Goal: Task Accomplishment & Management: Use online tool/utility

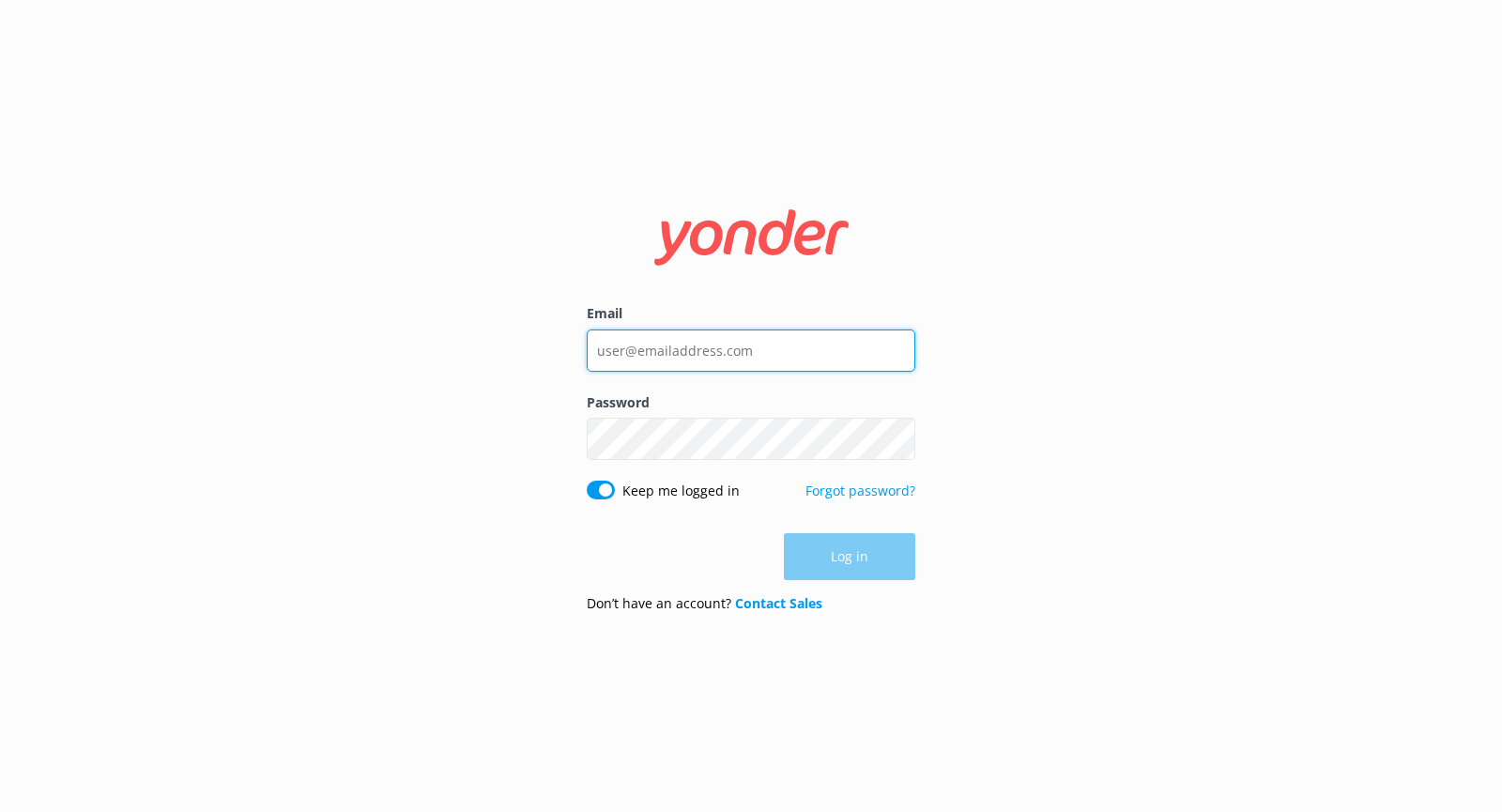
type input "info@kaitunacascades.co.nz"
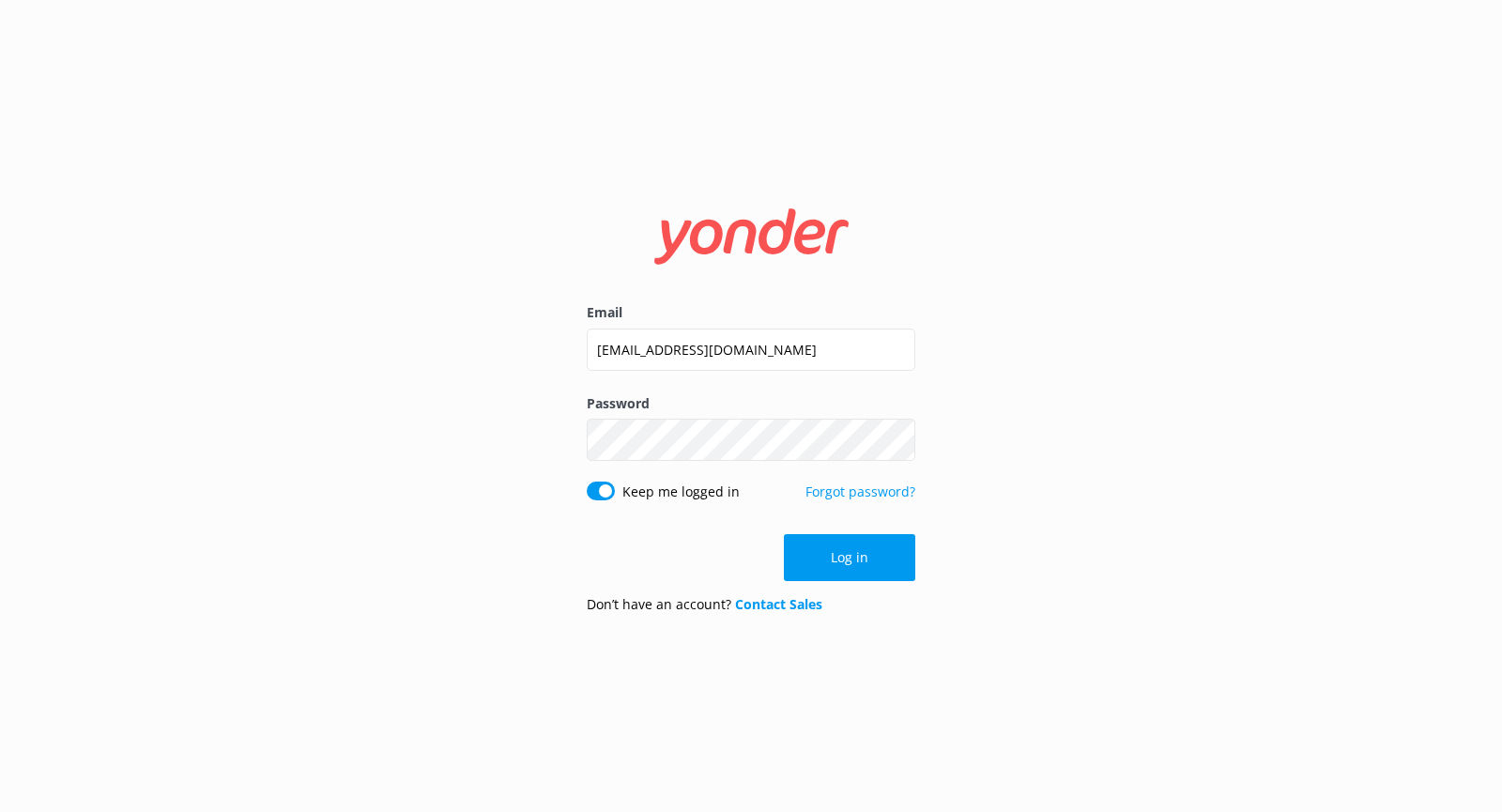
click at [843, 556] on div "Log in" at bounding box center [751, 557] width 329 height 47
click at [843, 556] on button "Log in" at bounding box center [849, 557] width 131 height 47
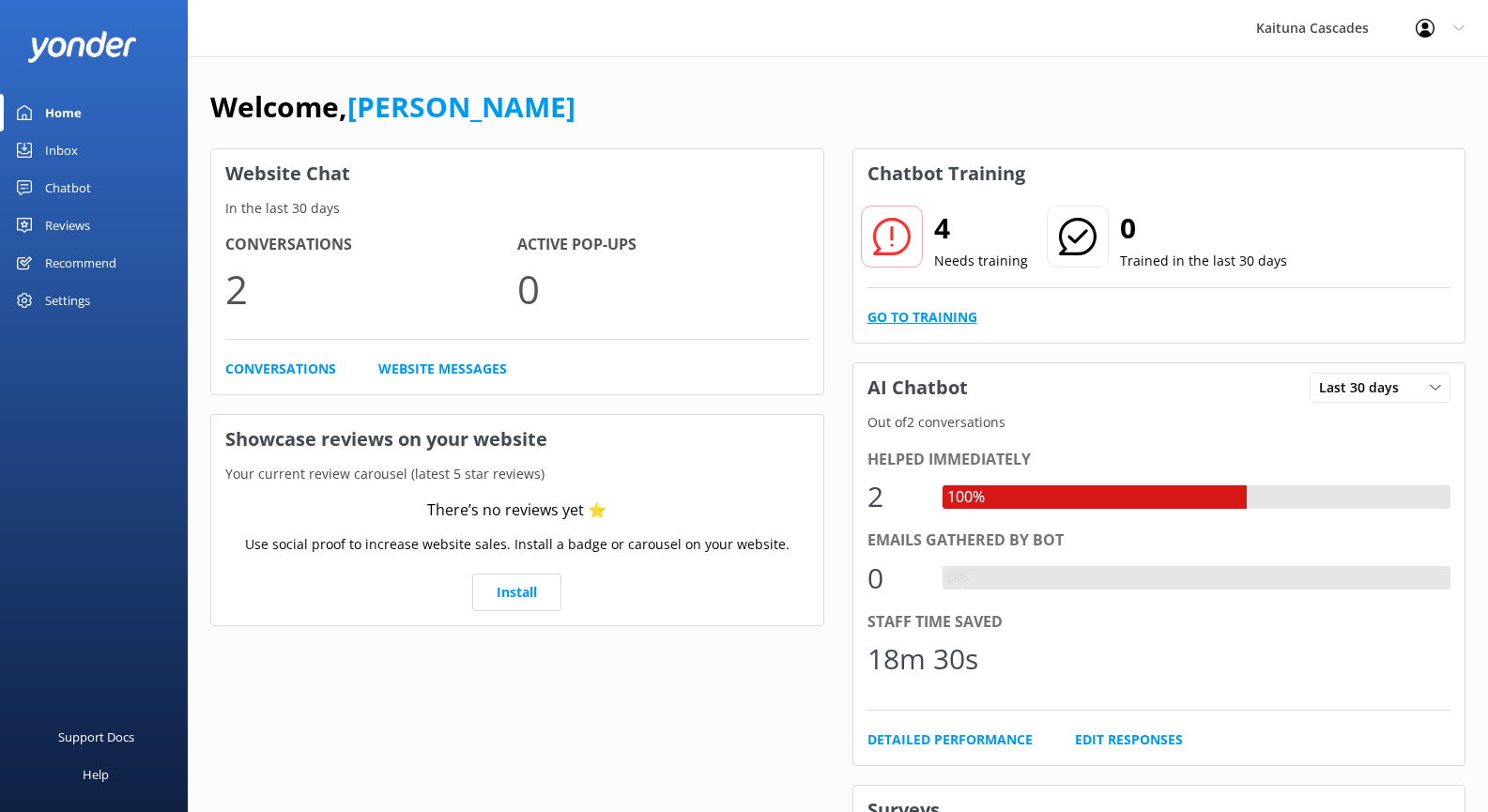
click at [932, 316] on link "Go to Training" at bounding box center [922, 317] width 110 height 21
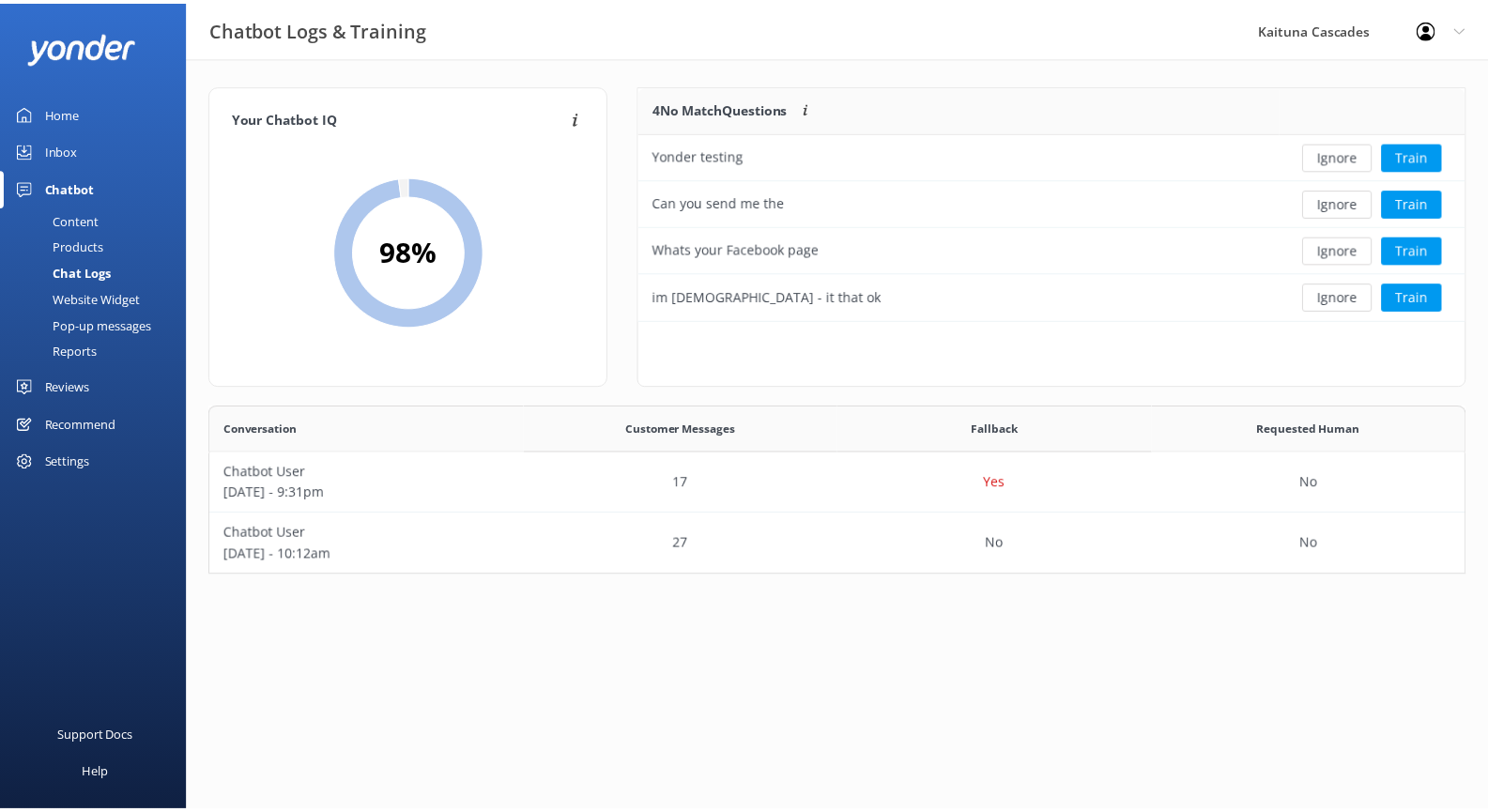
scroll to position [222, 821]
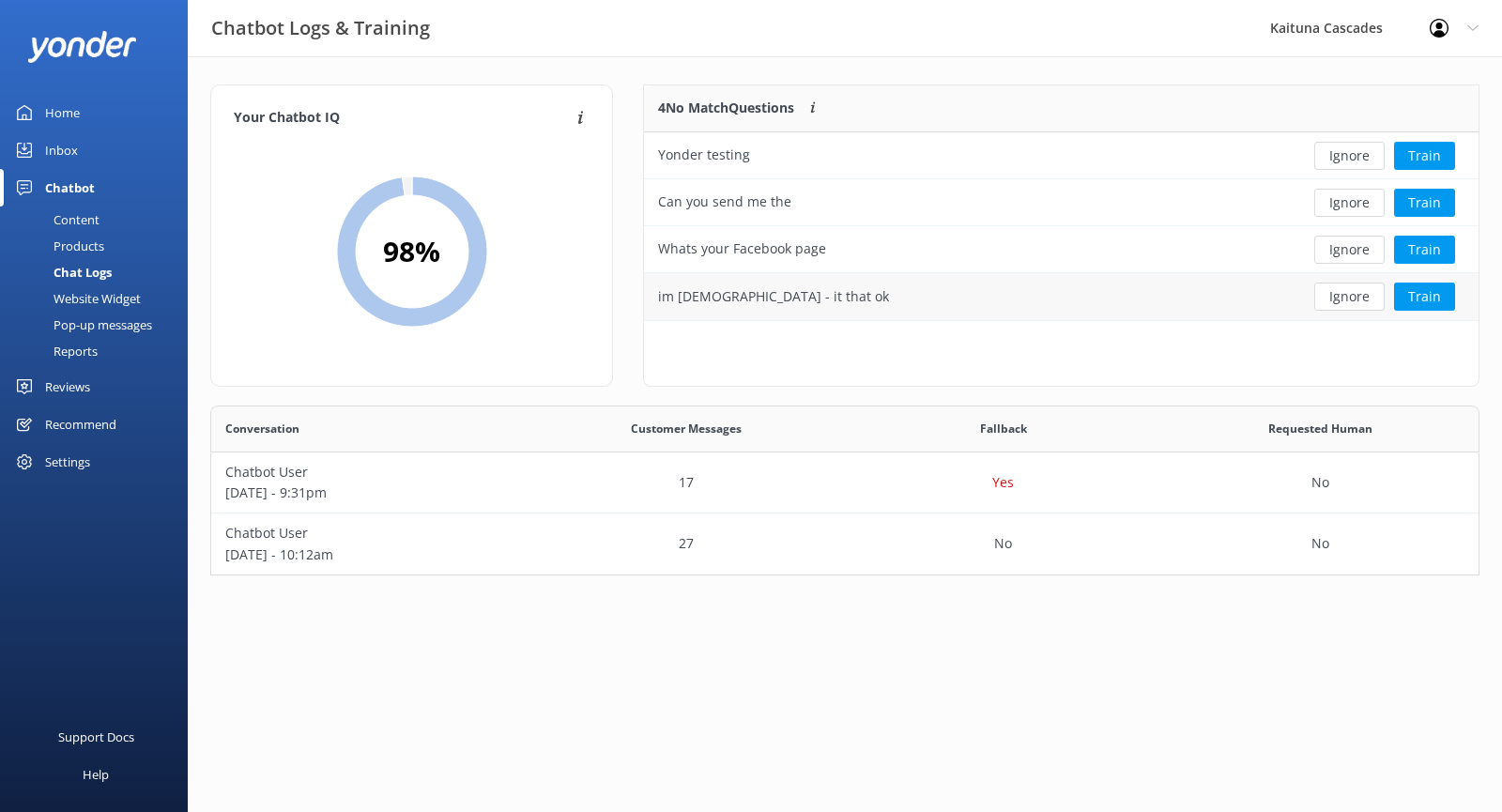
click at [823, 291] on div "im 67 years old - it that ok" at bounding box center [967, 296] width 647 height 47
click at [1426, 296] on button "Train" at bounding box center [1425, 296] width 61 height 28
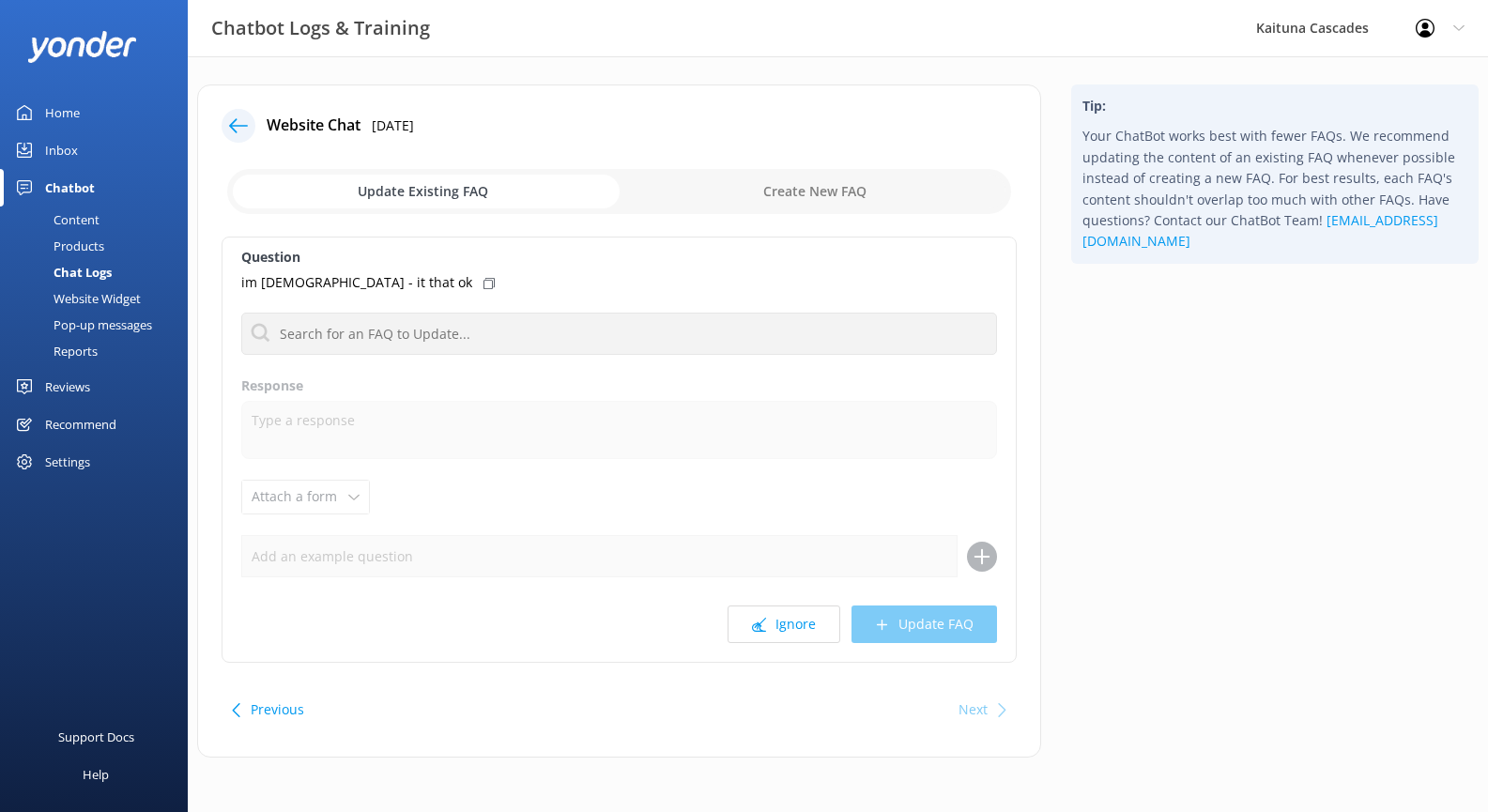
click at [245, 118] on icon at bounding box center [238, 126] width 19 height 19
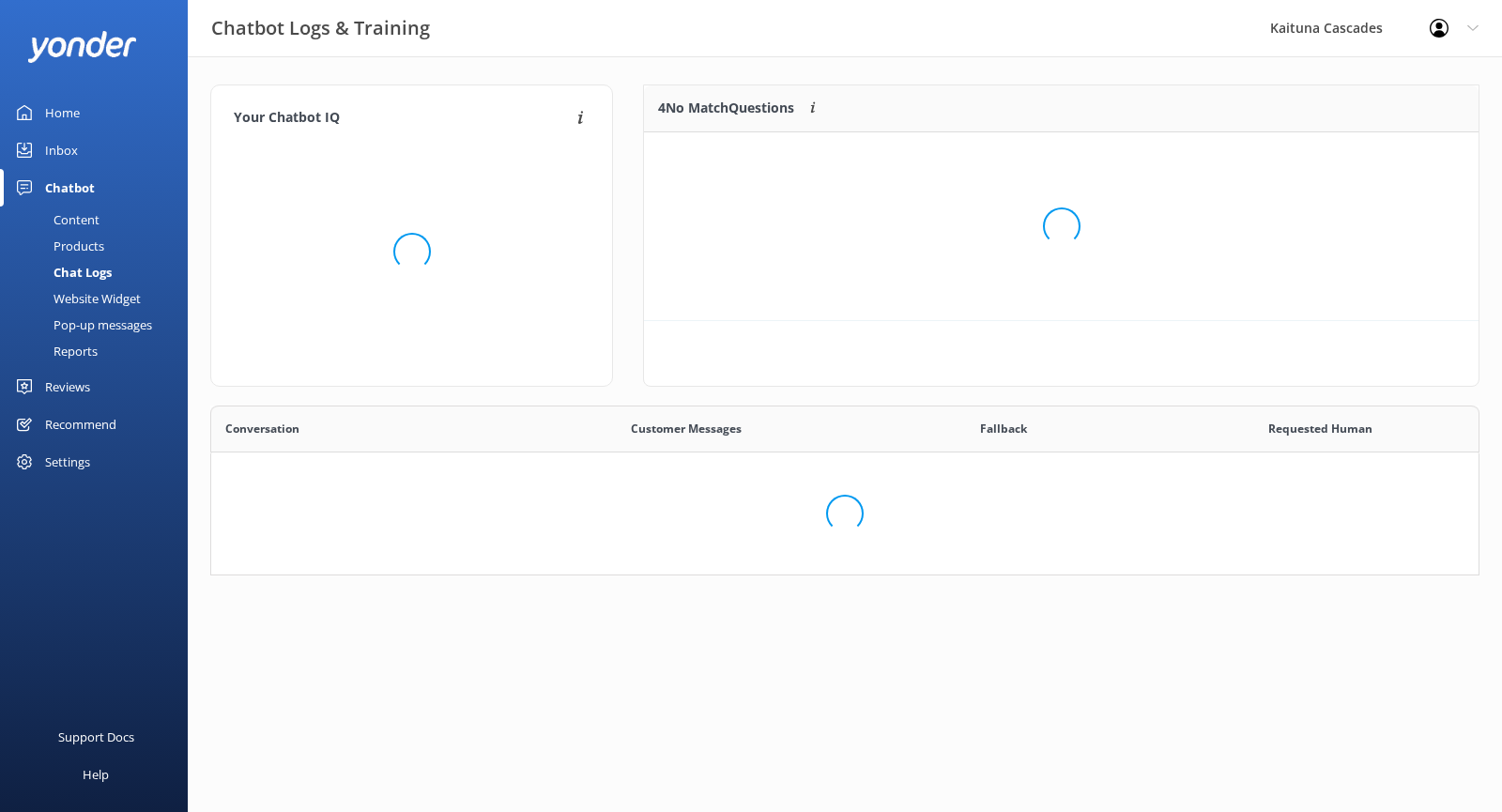
scroll to position [156, 1255]
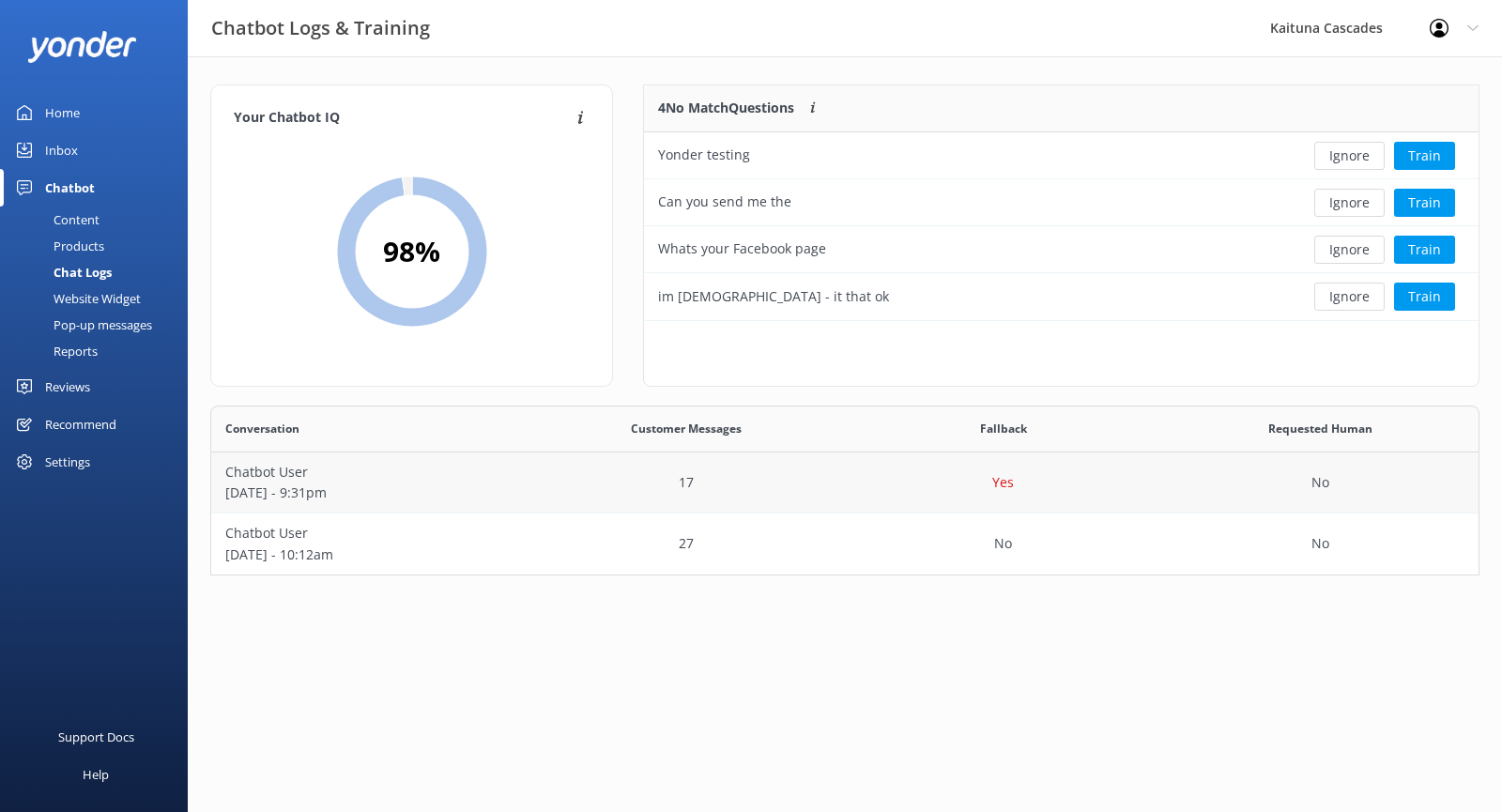
click at [960, 480] on div "Yes" at bounding box center [1003, 482] width 317 height 61
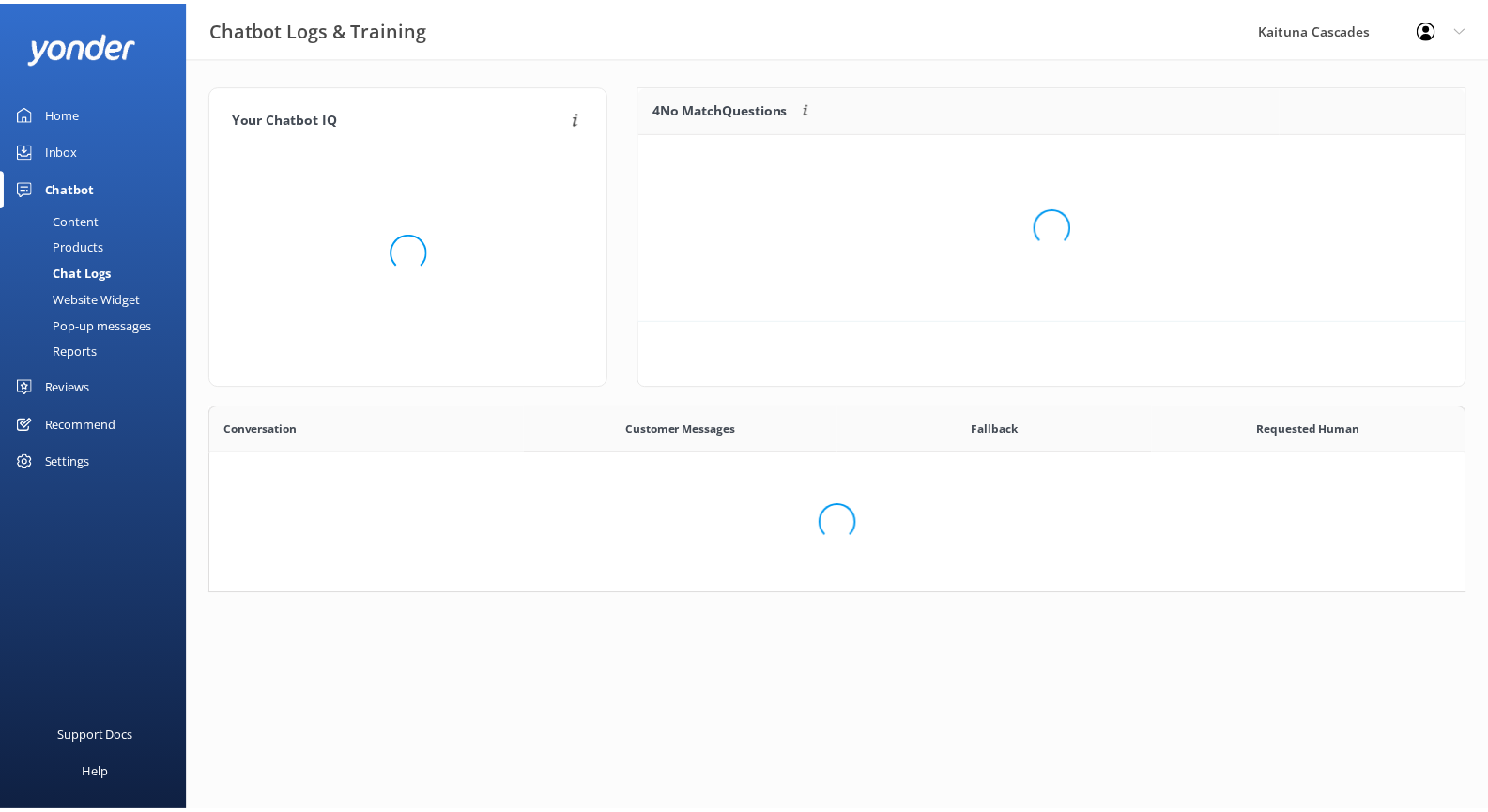
scroll to position [156, 1256]
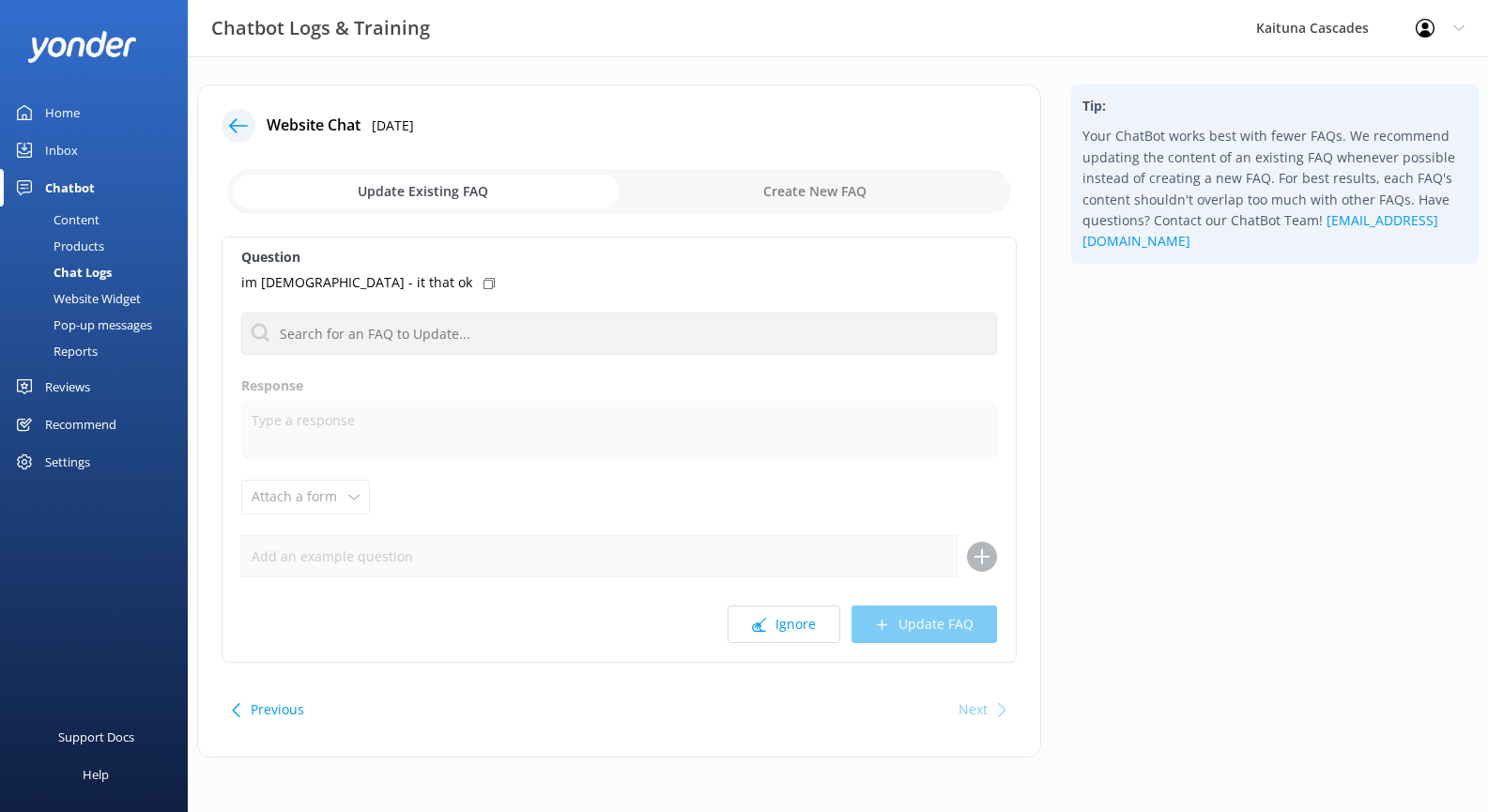
click at [60, 111] on div "Home" at bounding box center [62, 112] width 35 height 38
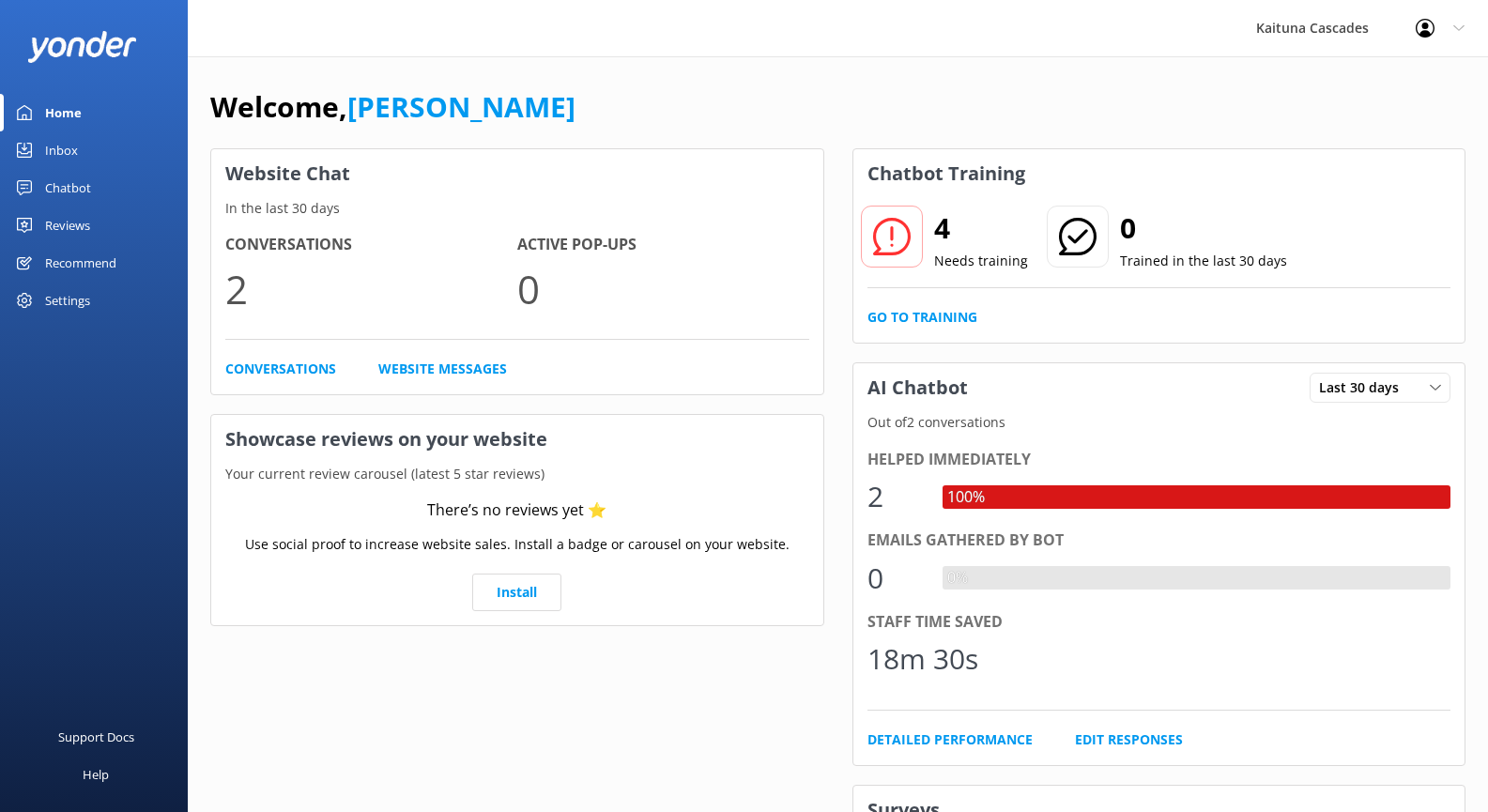
click at [942, 239] on h2 "4" at bounding box center [981, 228] width 94 height 45
click at [913, 319] on link "Go to Training" at bounding box center [922, 317] width 110 height 21
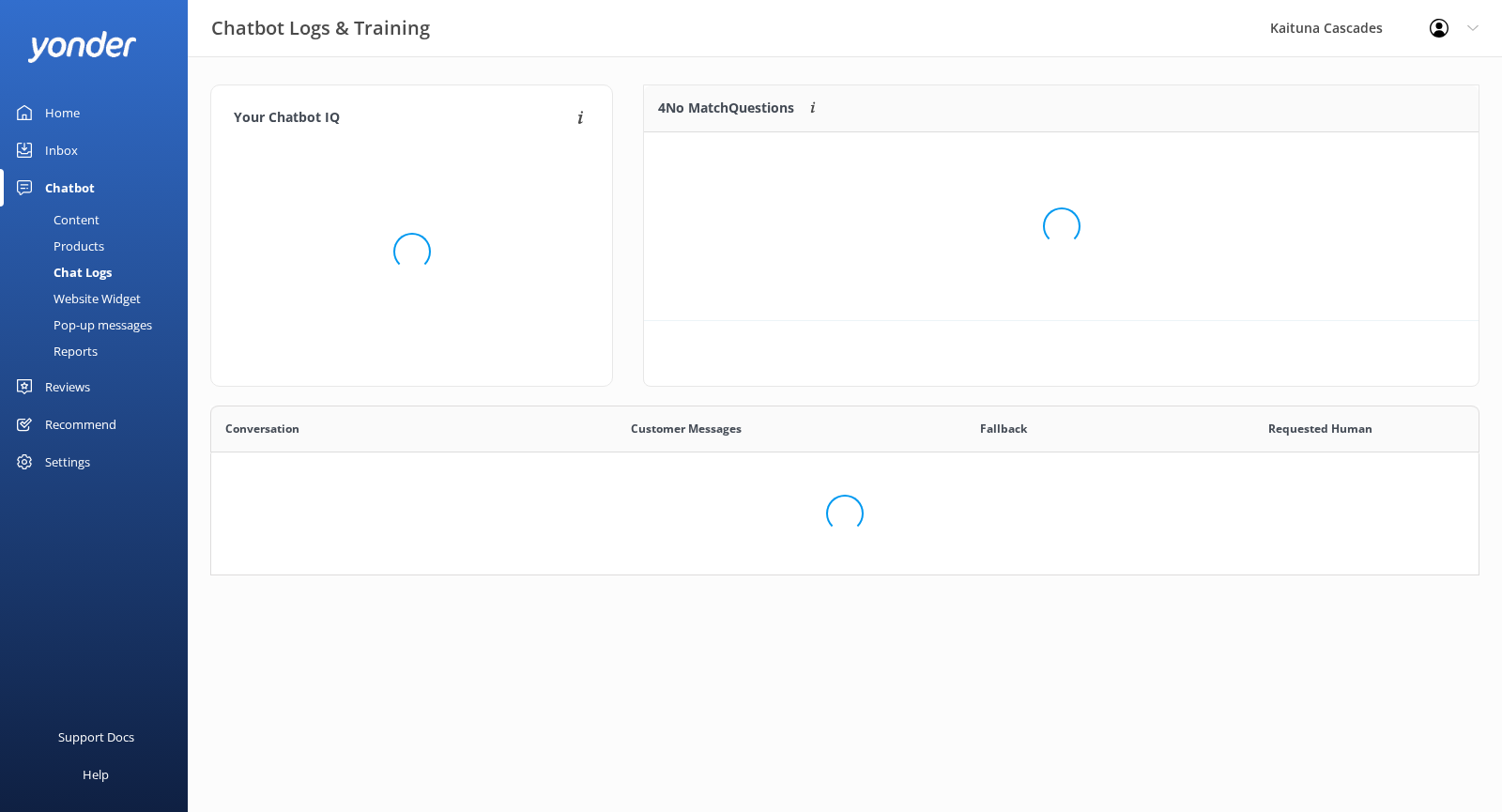
scroll to position [156, 1255]
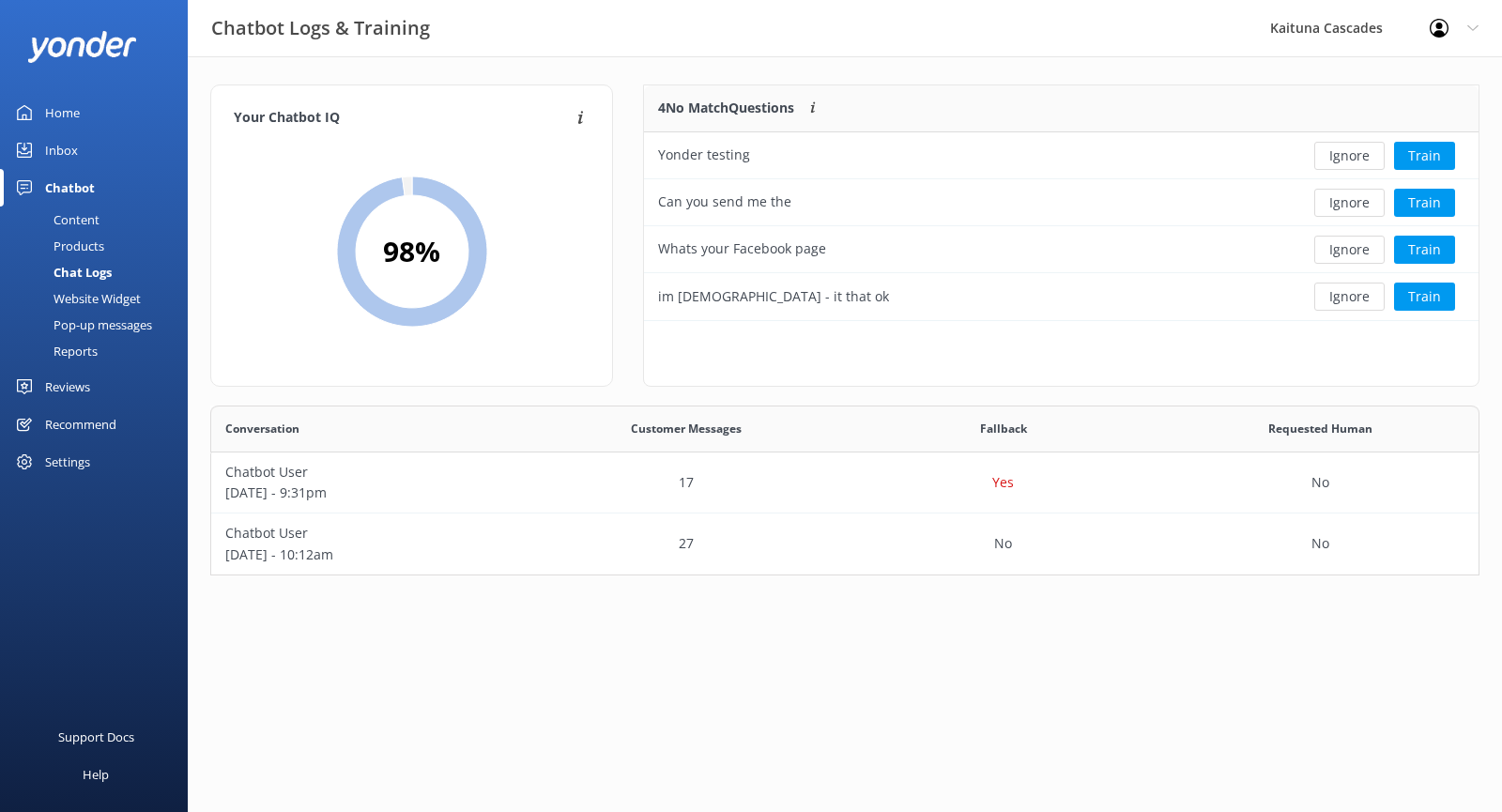
click at [65, 105] on div "Home" at bounding box center [62, 112] width 35 height 38
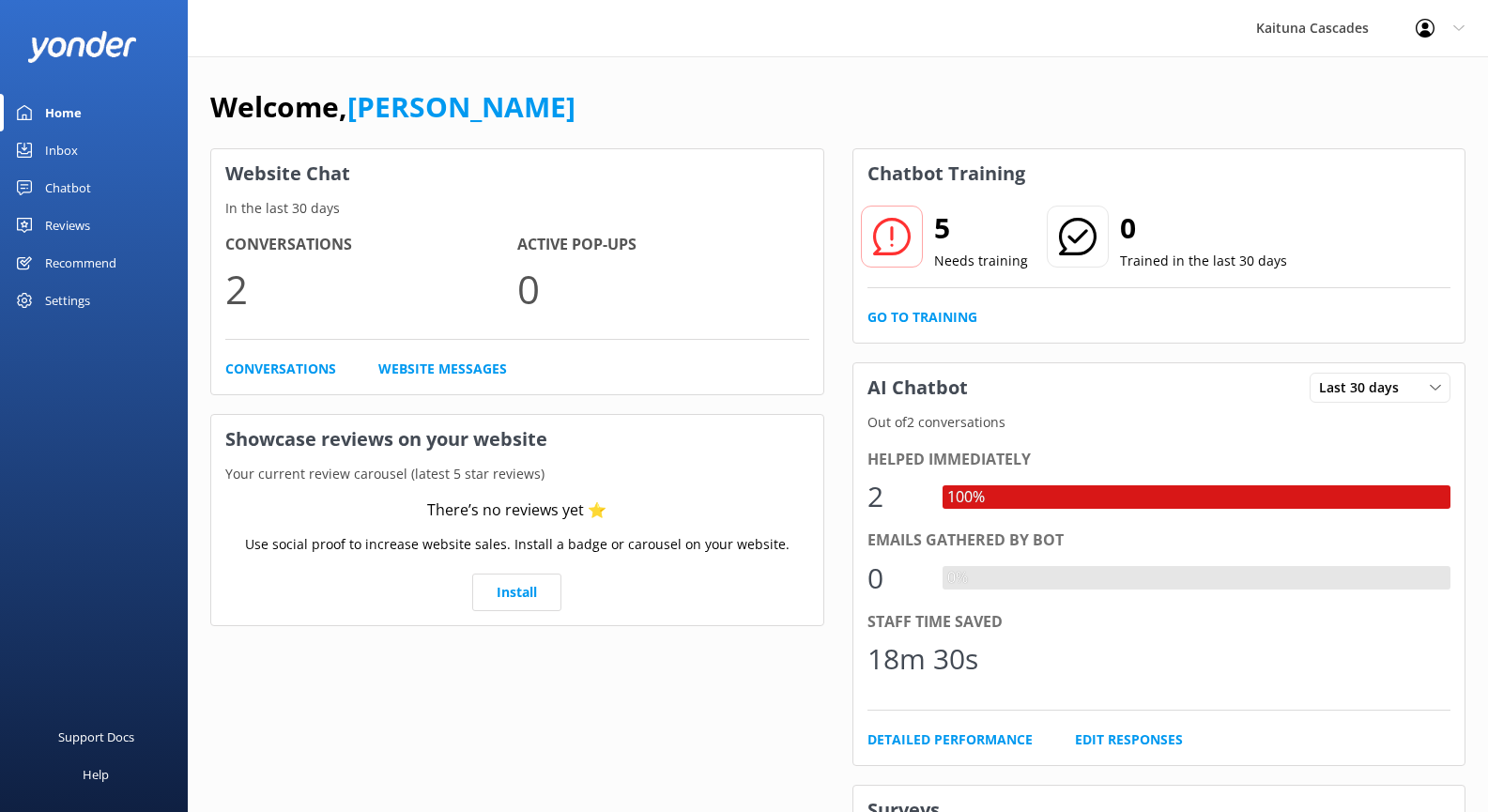
click at [902, 236] on icon at bounding box center [892, 237] width 38 height 38
click at [946, 307] on link "Go to Training" at bounding box center [922, 317] width 110 height 21
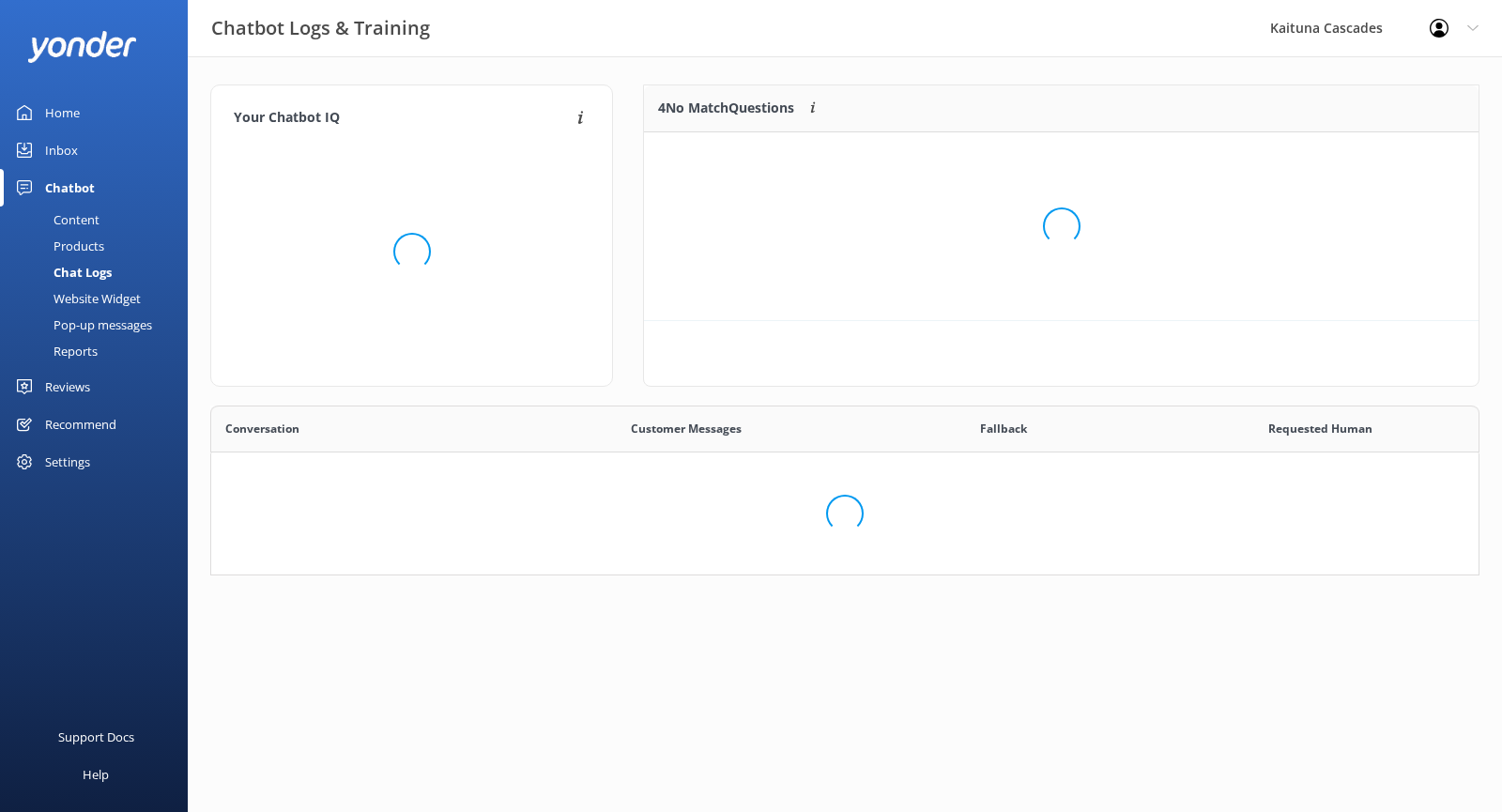
scroll to position [156, 1255]
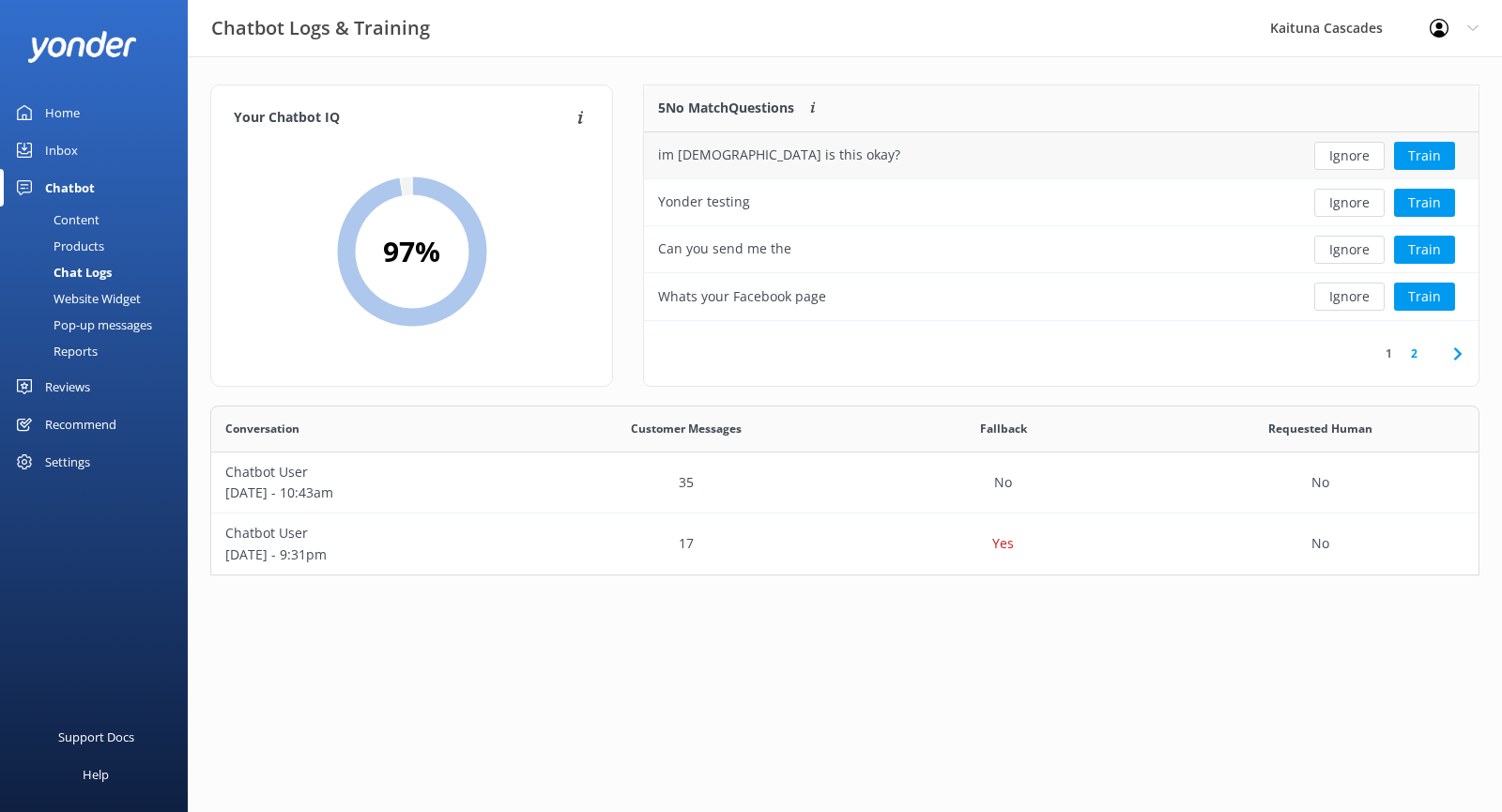
click at [1249, 165] on div "im 63 years old is this okay?" at bounding box center [967, 156] width 647 height 47
click at [1424, 155] on button "Train" at bounding box center [1425, 156] width 61 height 28
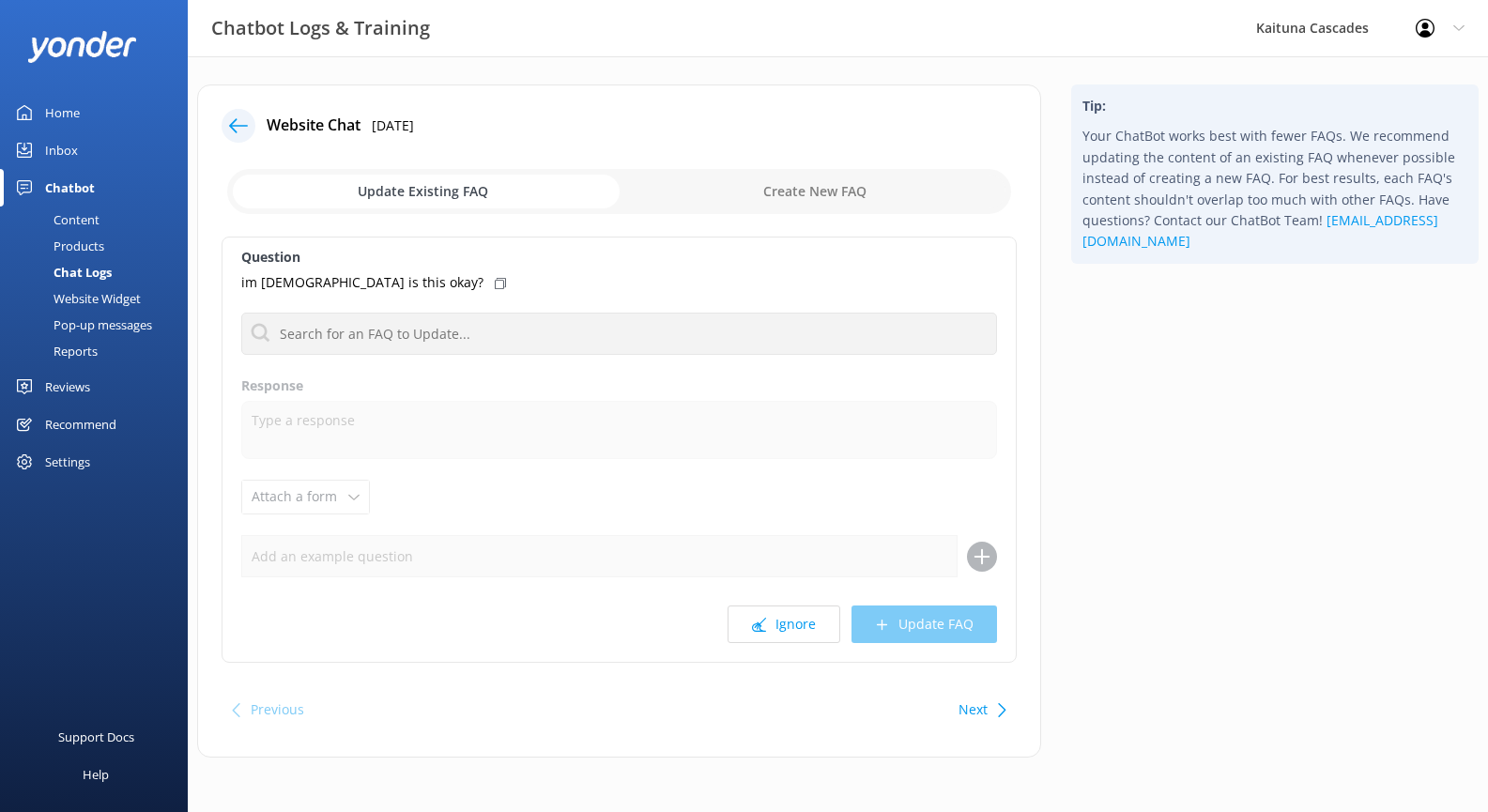
click at [790, 187] on input "checkbox" at bounding box center [620, 192] width 784 height 45
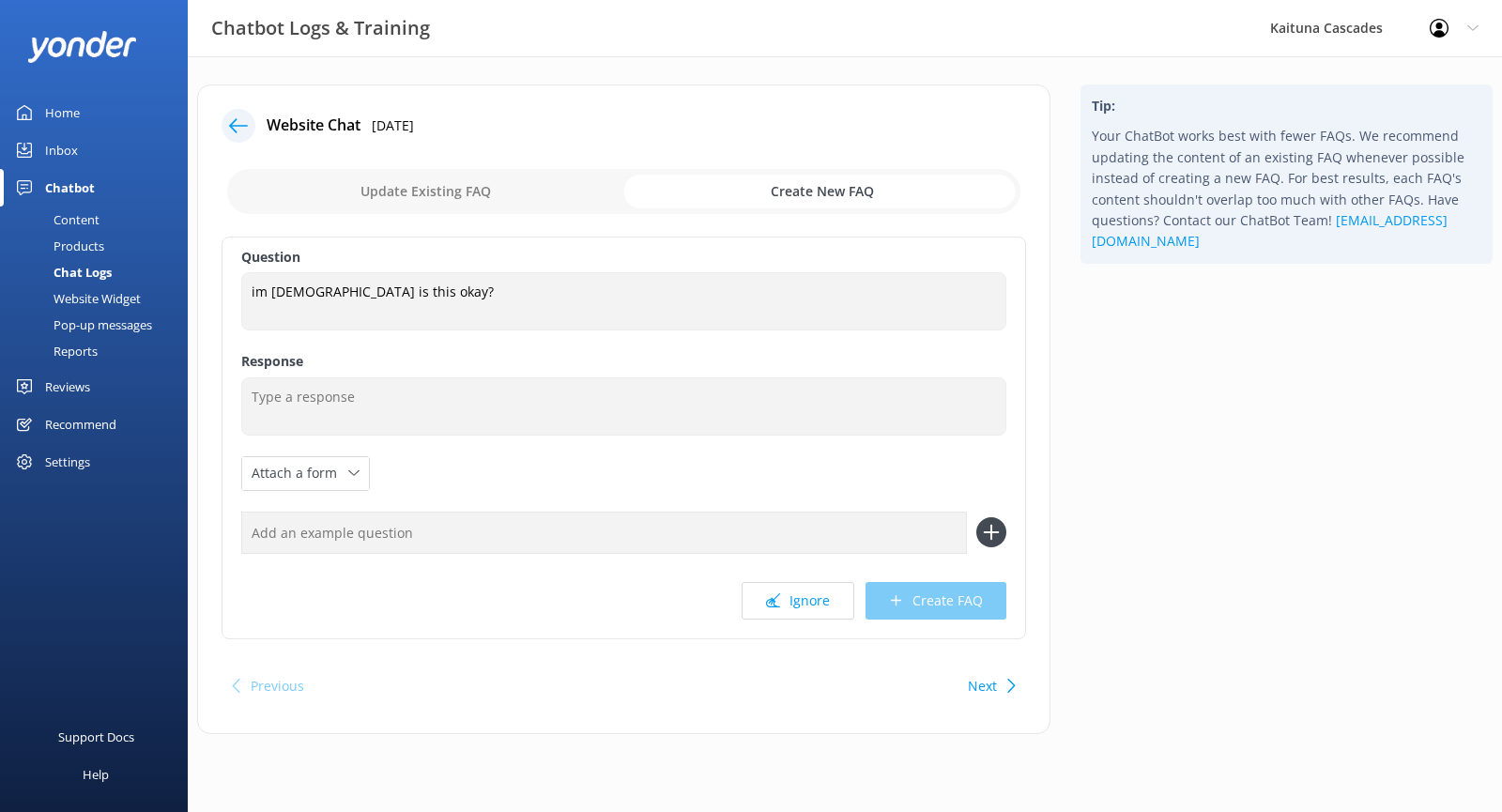
click at [422, 190] on input "checkbox" at bounding box center [624, 192] width 794 height 45
checkbox input "false"
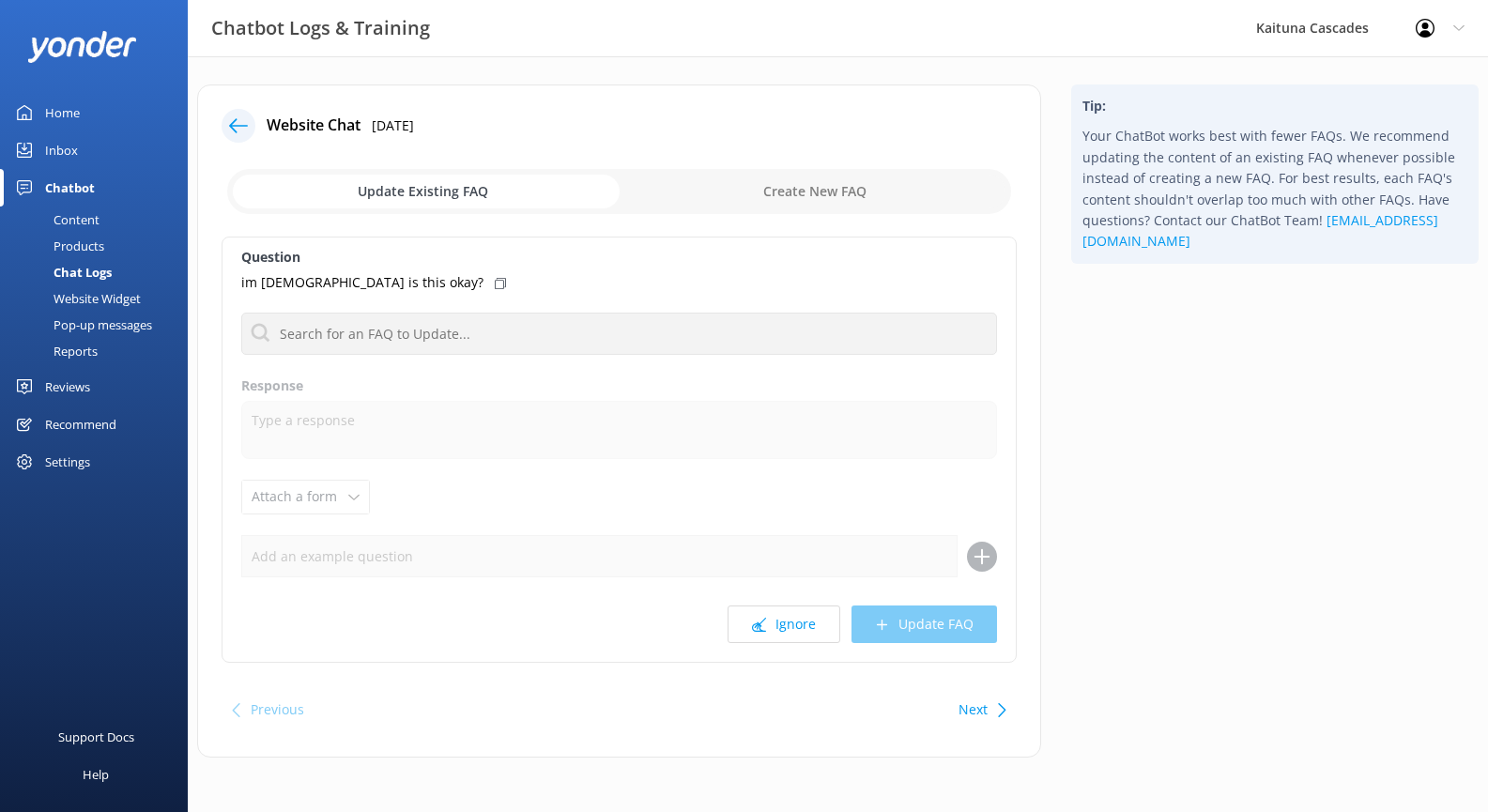
click at [225, 122] on div at bounding box center [239, 126] width 34 height 34
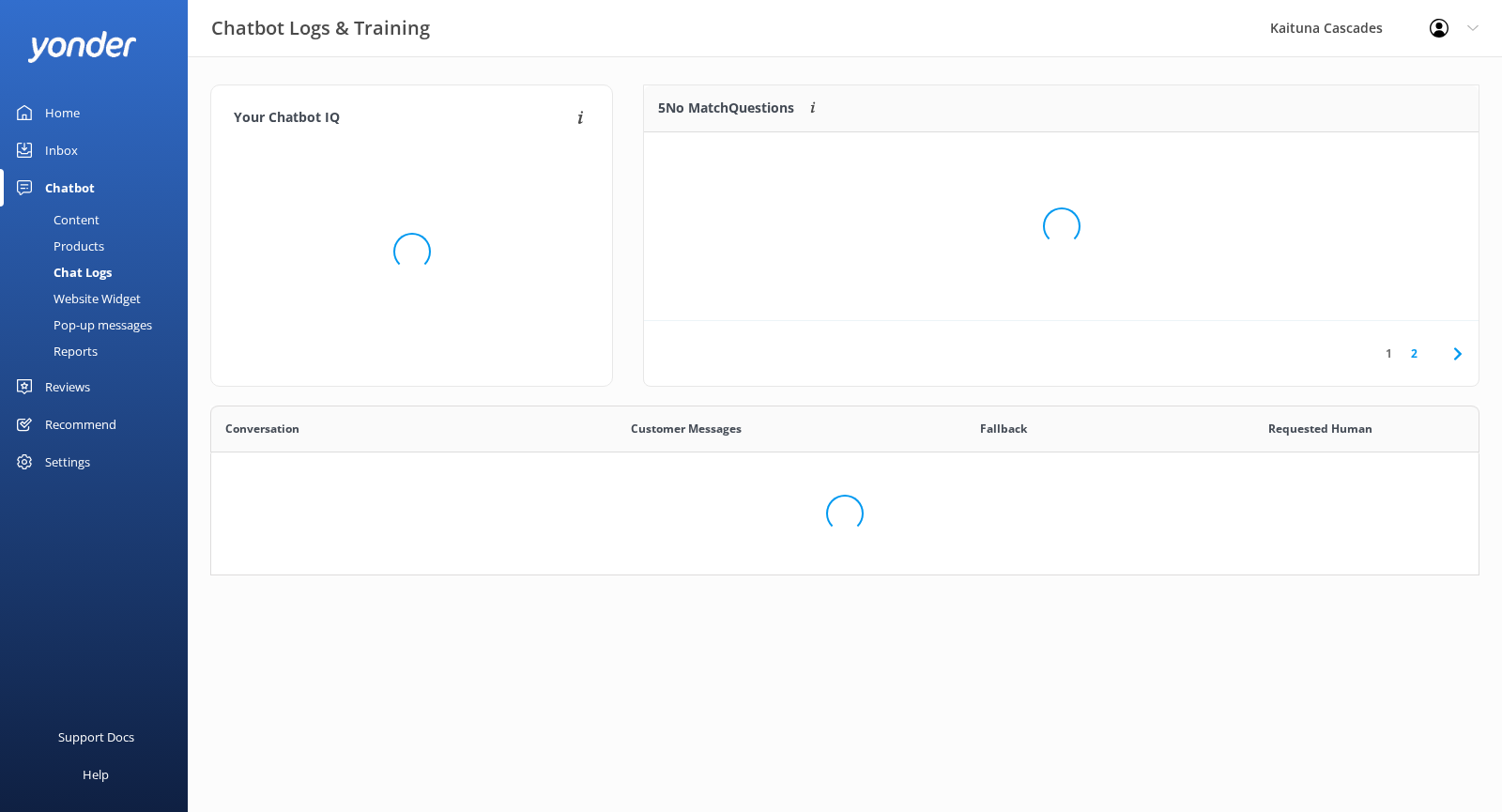
scroll to position [156, 1255]
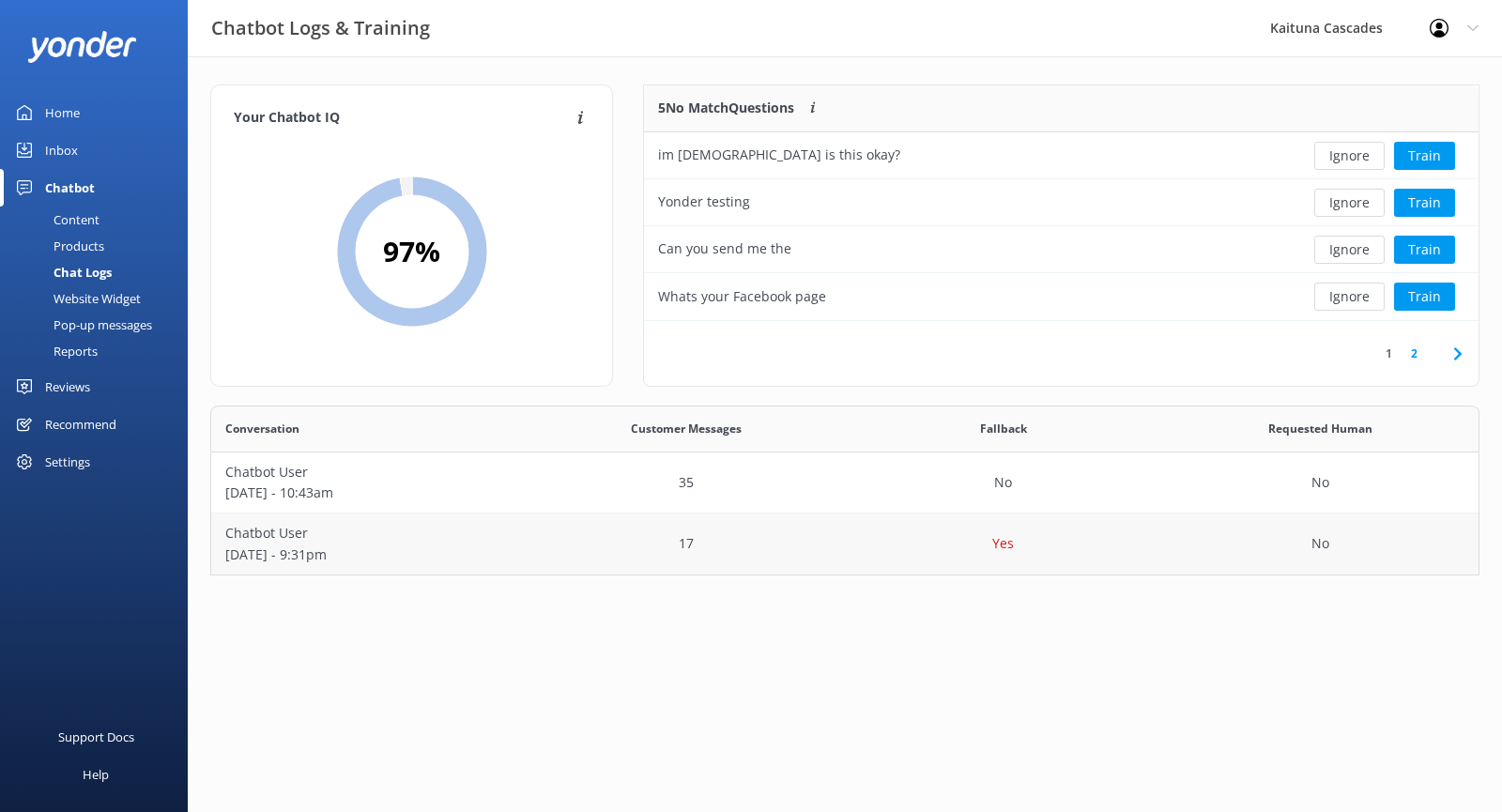
click at [467, 537] on p "Chatbot User" at bounding box center [370, 533] width 289 height 21
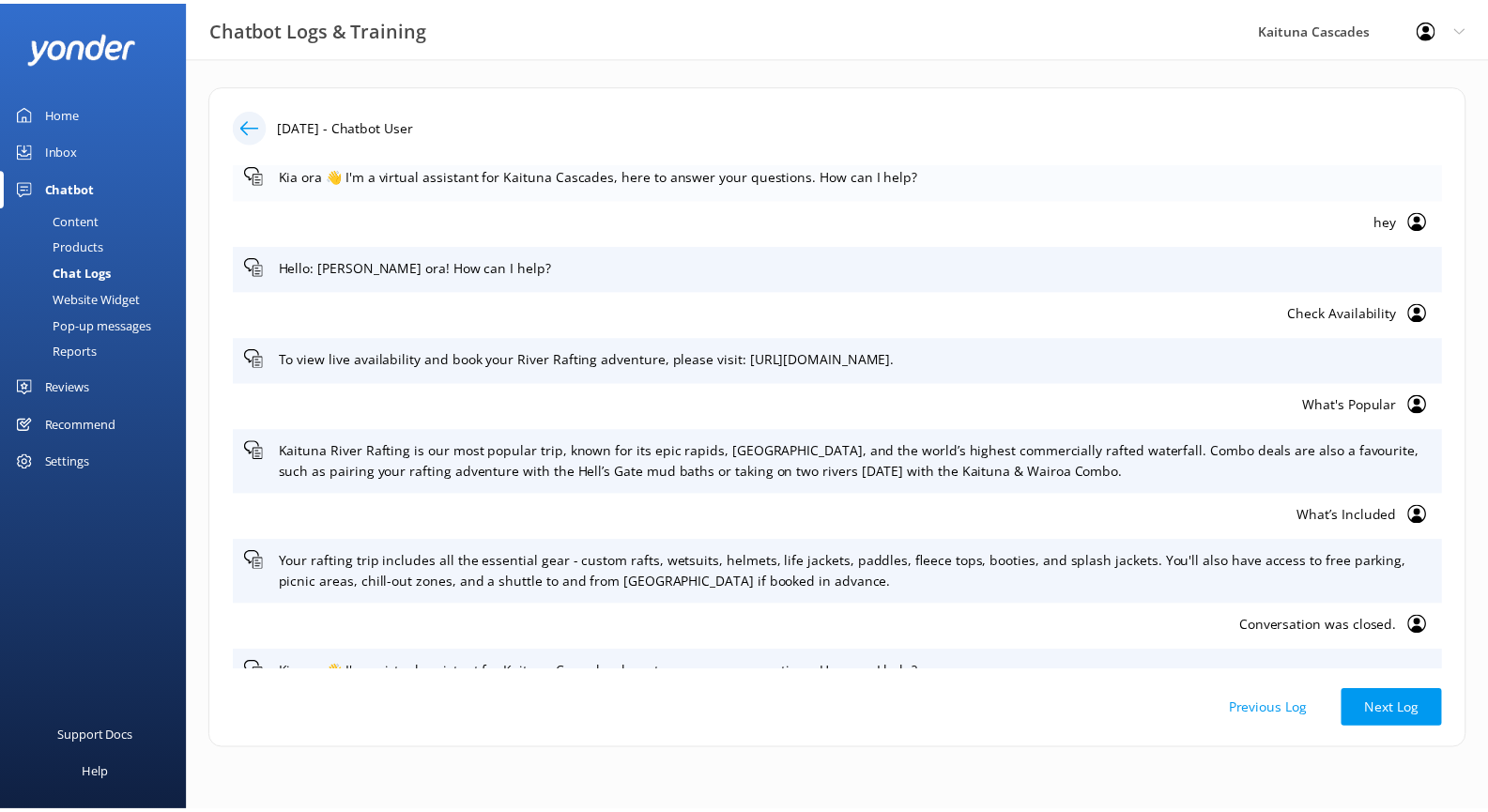
scroll to position [8, 0]
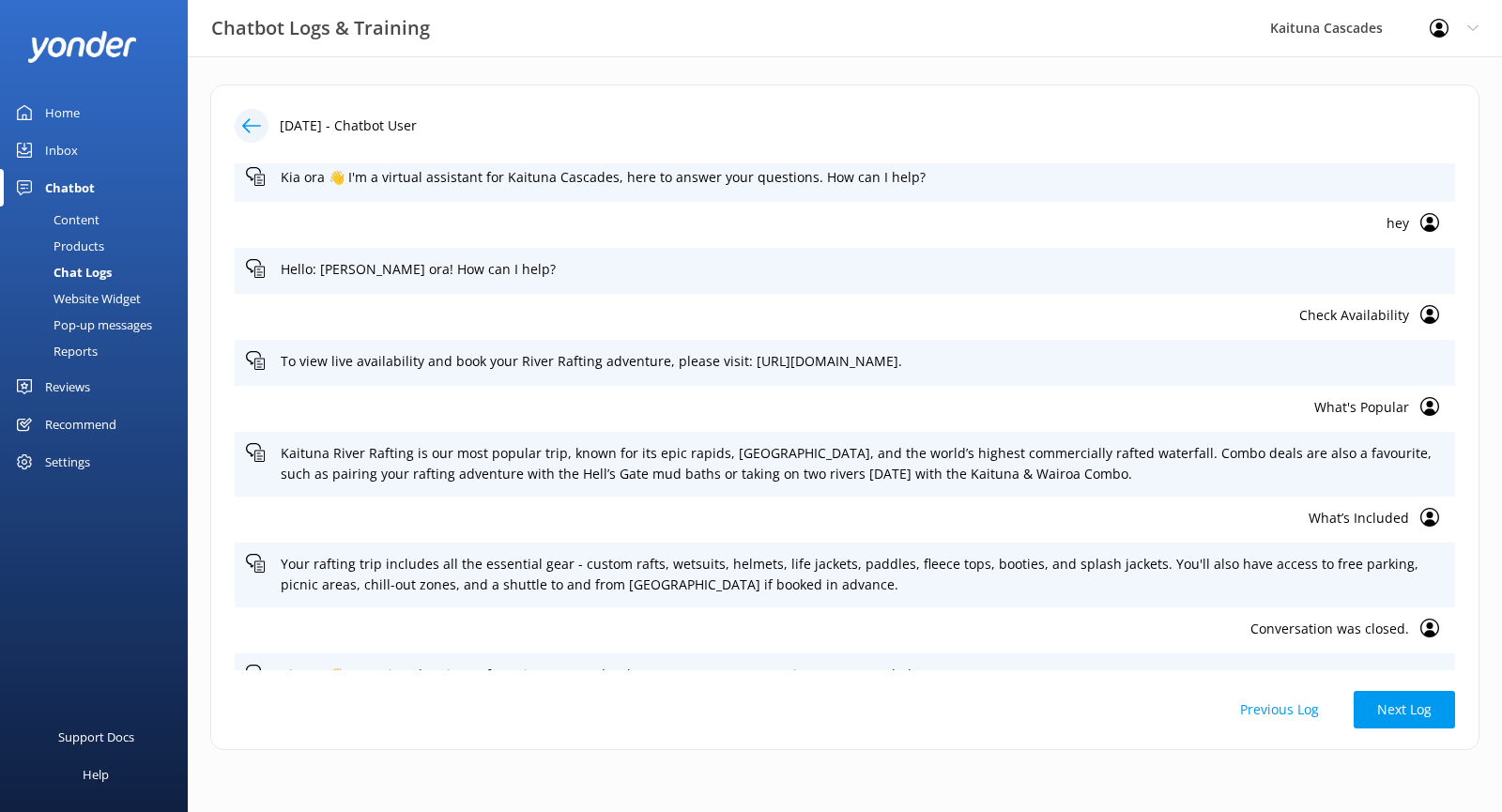
click at [57, 107] on div "Home" at bounding box center [62, 112] width 35 height 38
